Goal: Transaction & Acquisition: Obtain resource

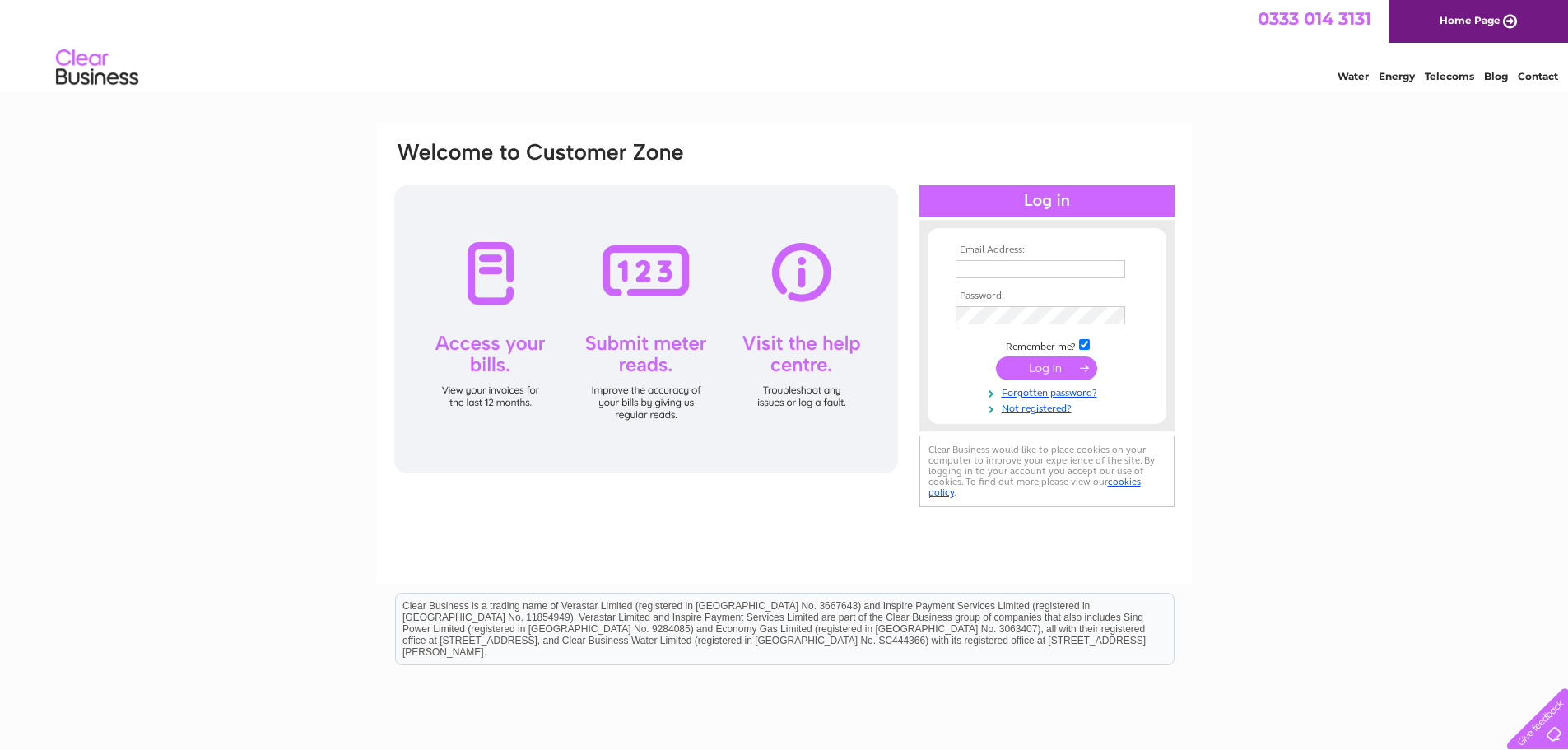
type input "dave@berksedu.co.uk"
click at [1049, 366] on input "submit" at bounding box center [1046, 367] width 101 height 23
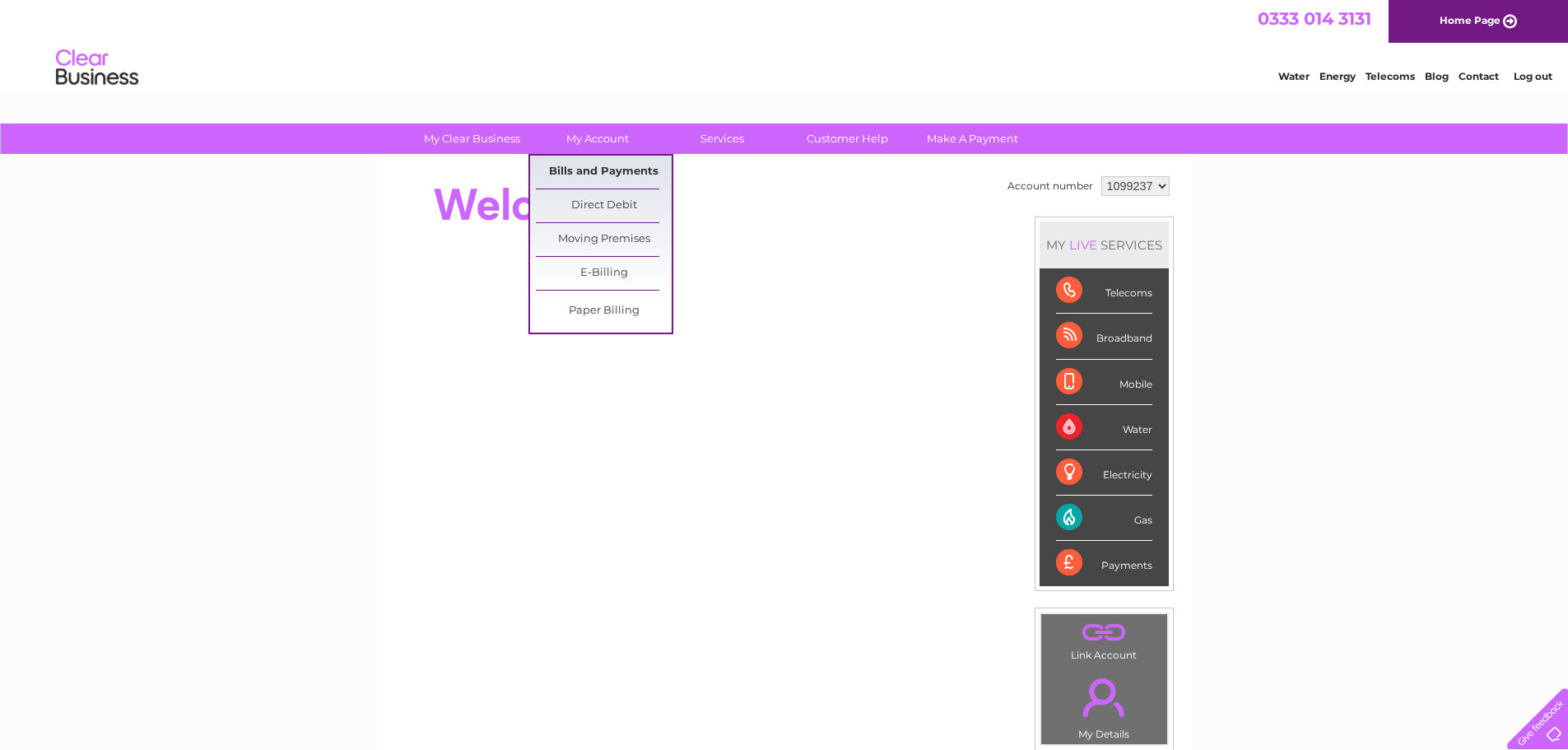
click at [595, 173] on link "Bills and Payments" at bounding box center [603, 171] width 136 height 33
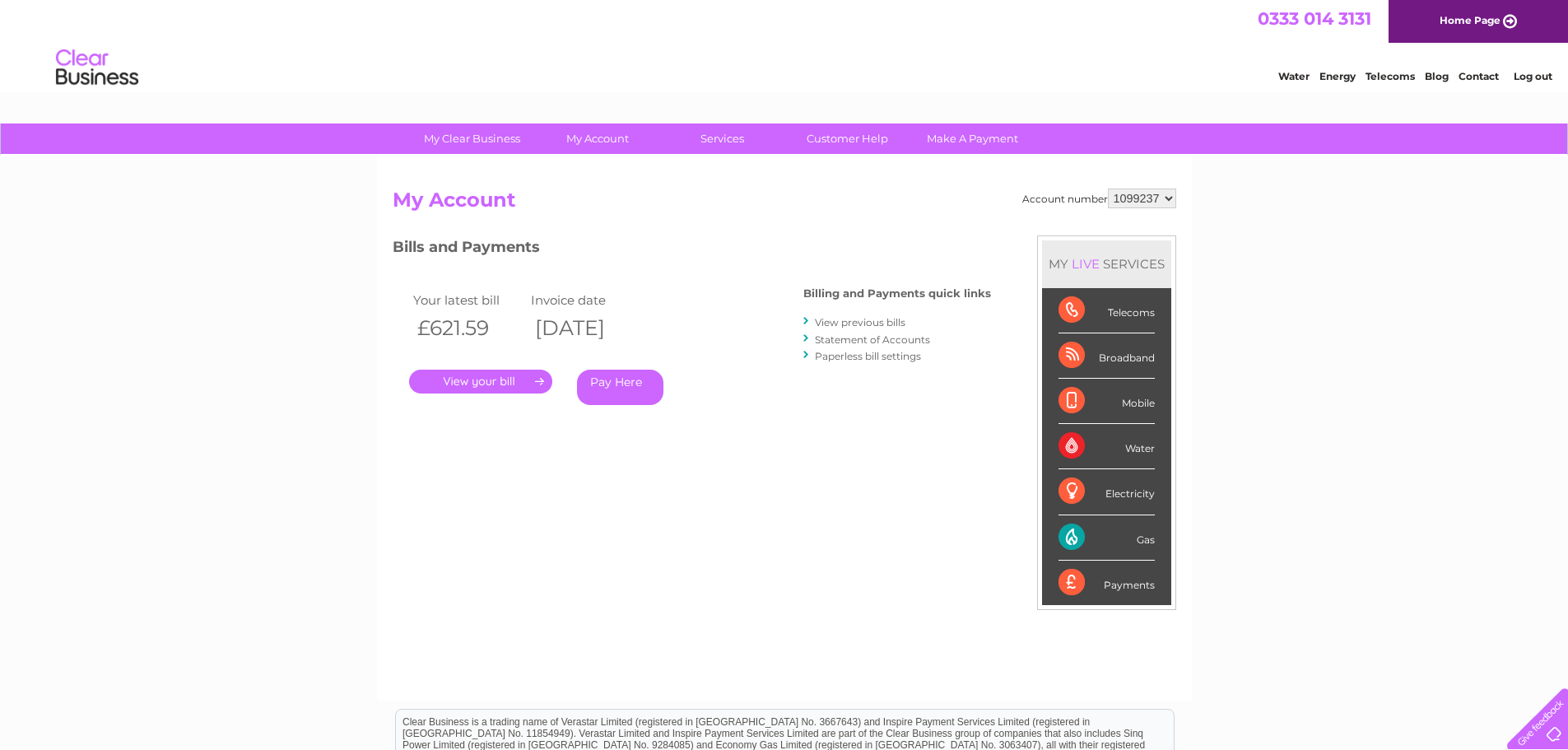
click at [500, 382] on link "." at bounding box center [480, 382] width 143 height 24
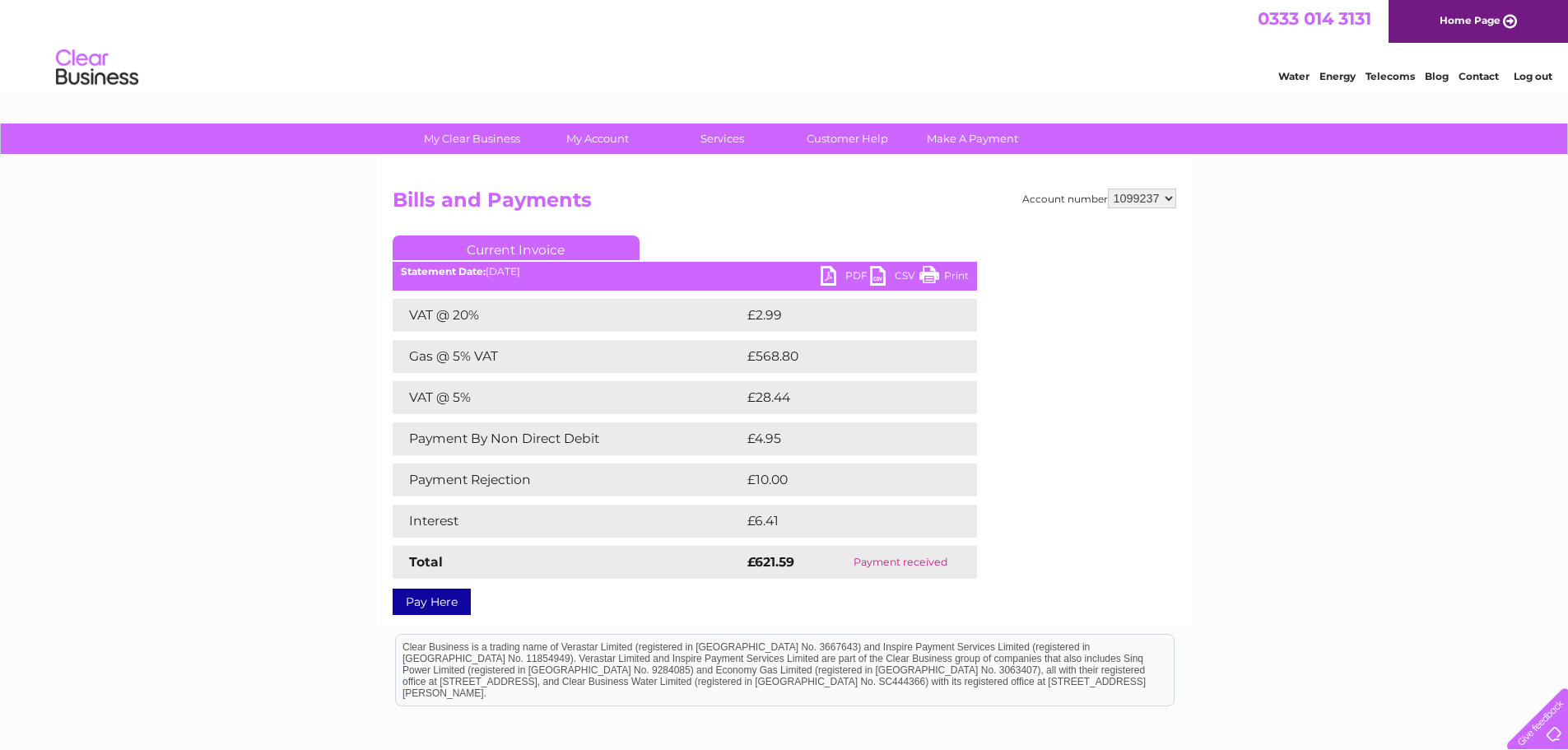
click at [836, 276] on link "PDF" at bounding box center [845, 277] width 49 height 24
click at [835, 273] on link "PDF" at bounding box center [845, 277] width 49 height 24
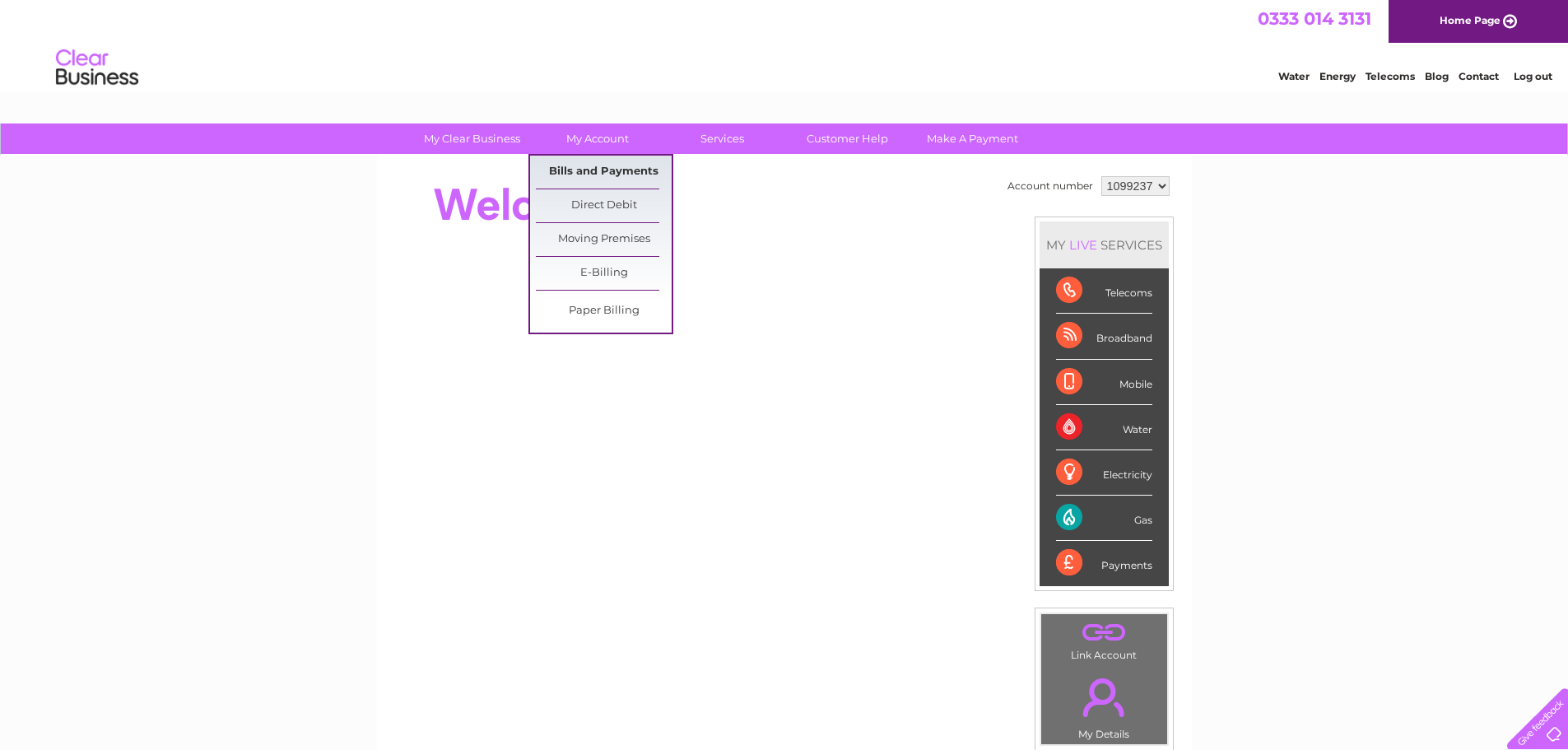
click at [603, 161] on link "Bills and Payments" at bounding box center [603, 171] width 136 height 33
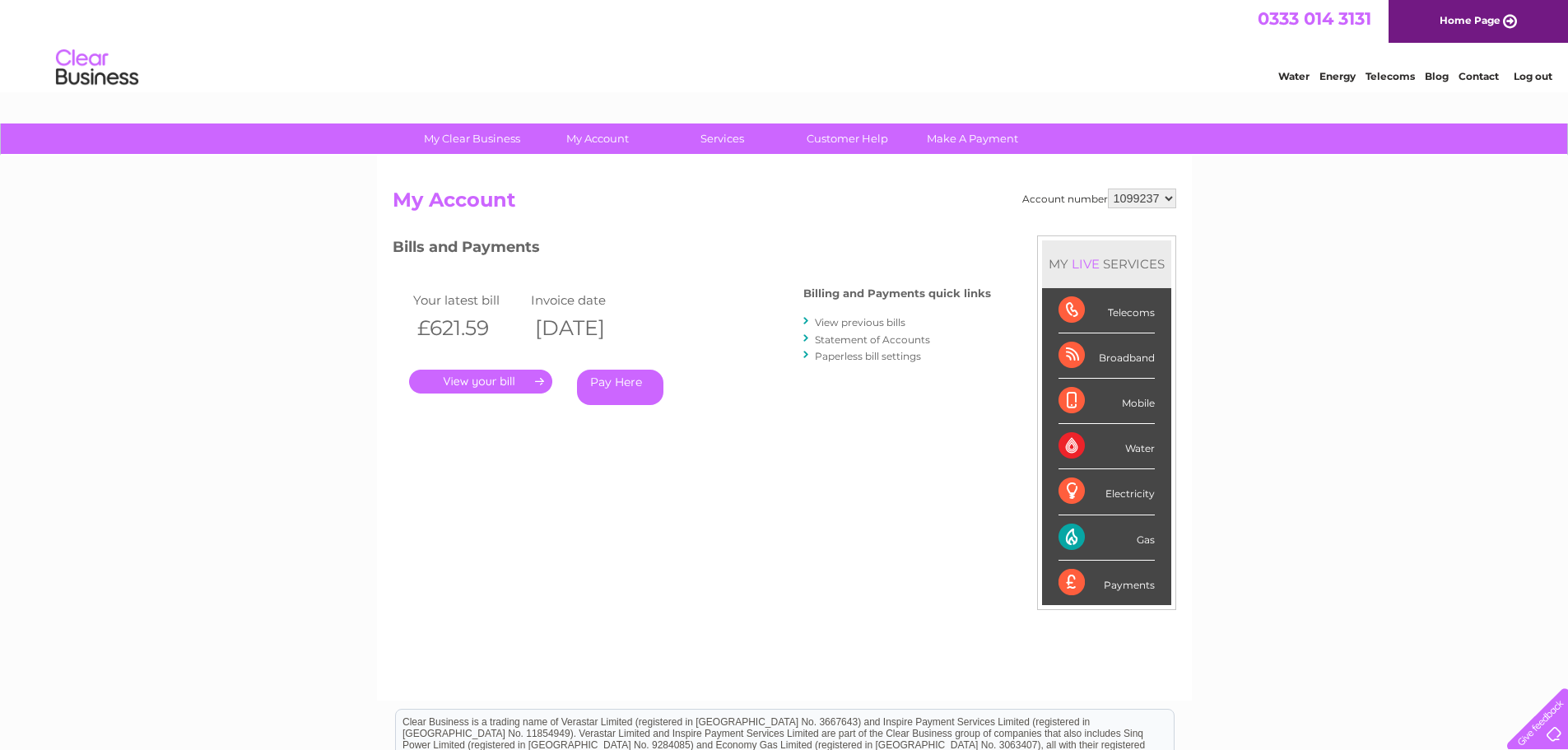
click at [863, 319] on link "View previous bills" at bounding box center [860, 322] width 91 height 13
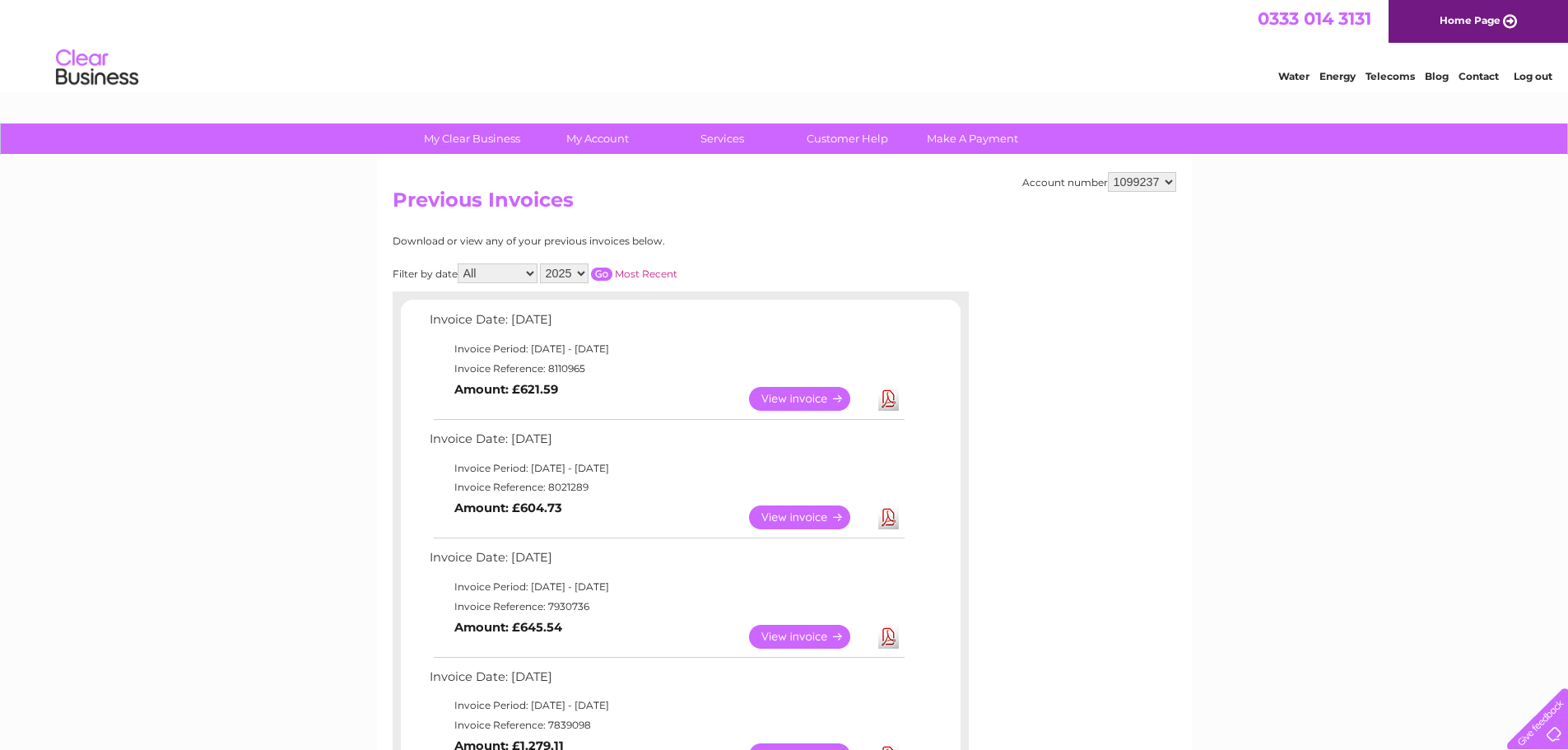
click at [809, 515] on link "View" at bounding box center [809, 518] width 121 height 24
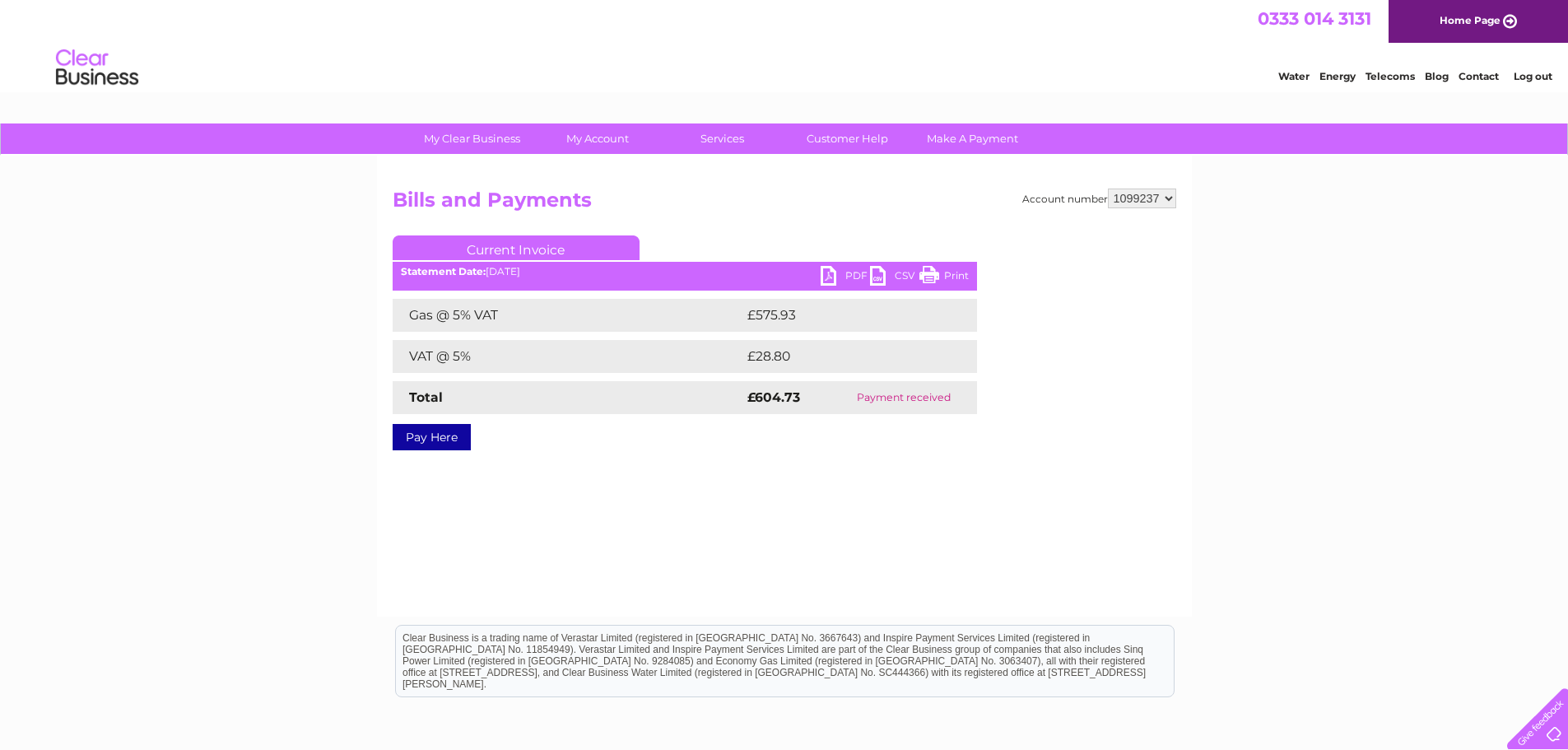
click at [832, 276] on link "PDF" at bounding box center [845, 277] width 49 height 24
